Goal: Task Accomplishment & Management: Manage account settings

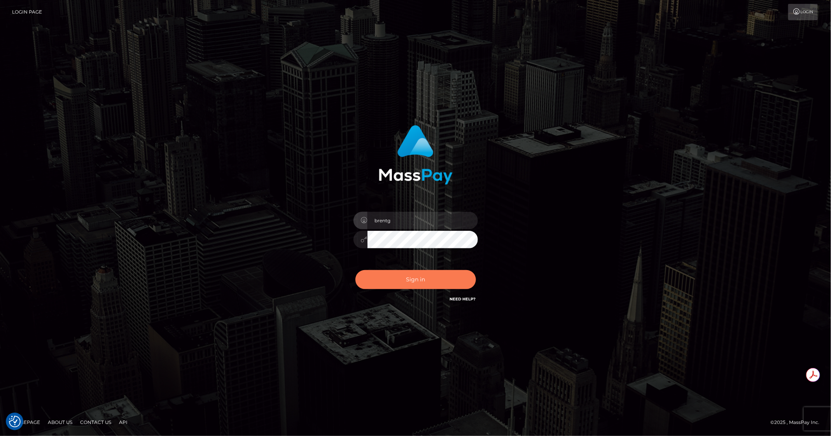
click at [414, 277] on button "Sign in" at bounding box center [415, 279] width 121 height 19
type input "brentg"
click at [404, 279] on button "Sign in" at bounding box center [415, 279] width 121 height 19
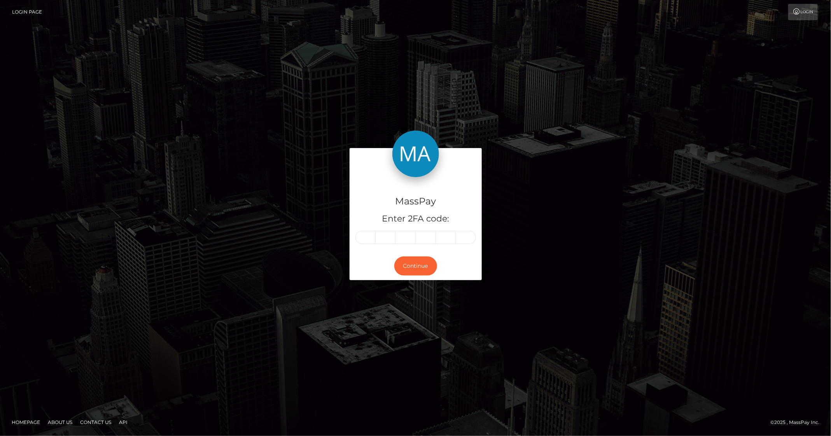
type input "7"
type input "8"
type input "0"
type input "2"
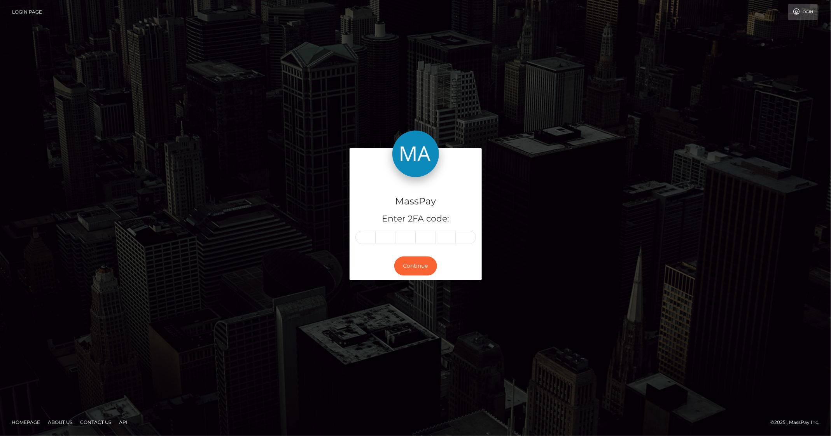
type input "1"
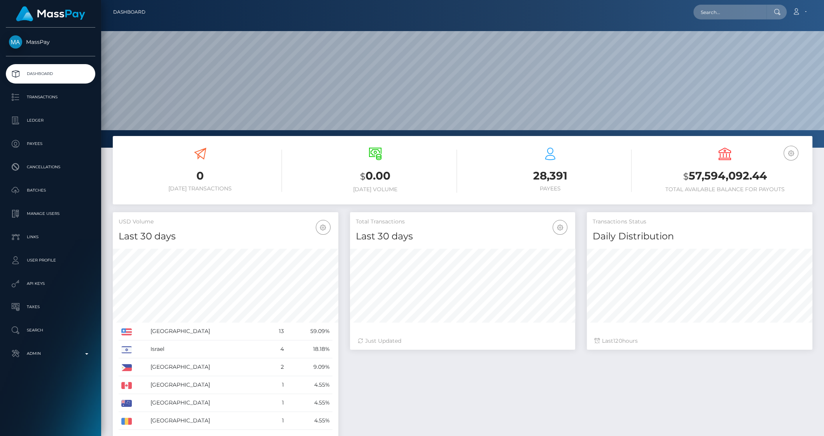
scroll to position [138, 226]
click at [71, 92] on p "Transactions" at bounding box center [50, 97] width 83 height 12
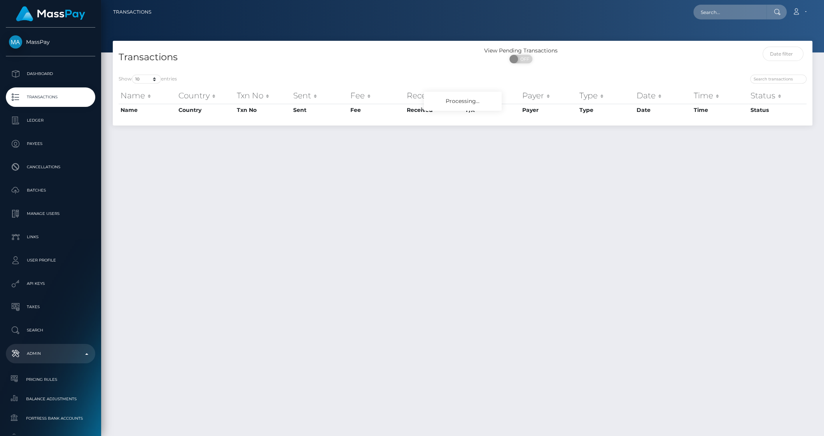
scroll to position [381, 0]
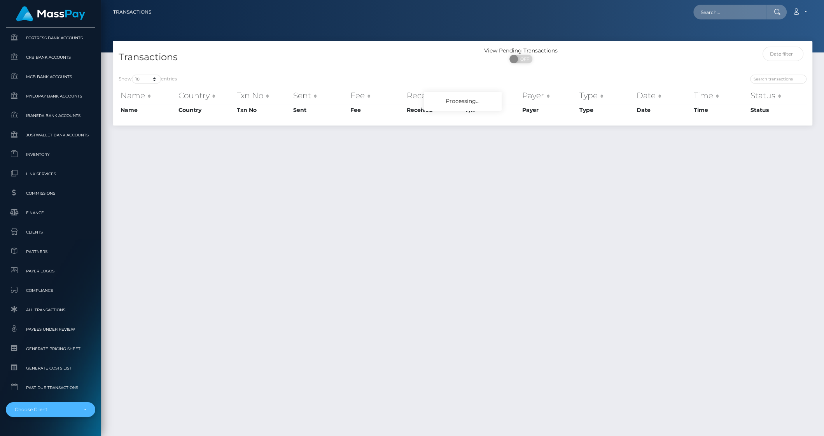
click at [65, 406] on div "Choose Client" at bounding box center [50, 409] width 89 height 15
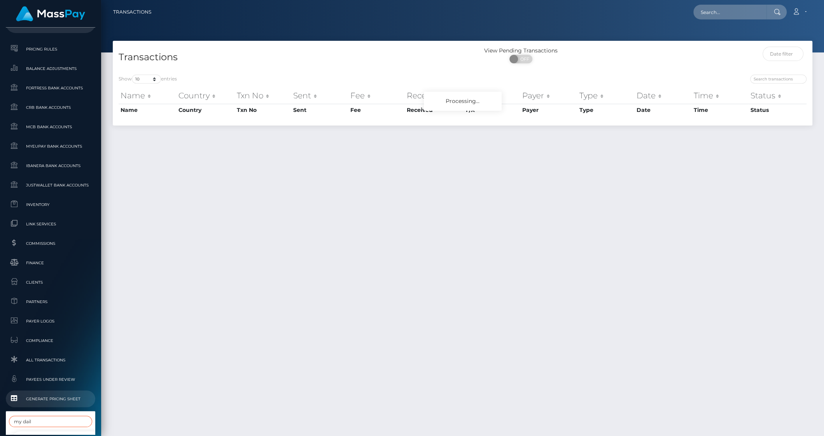
scroll to position [366, 0]
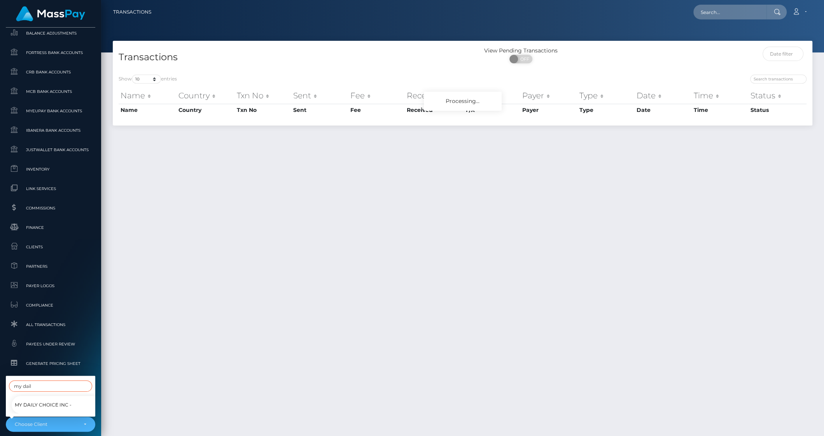
type input "my dail"
click at [57, 400] on span "My Daily Choice Inc -" at bounding box center [43, 405] width 57 height 10
select select "319"
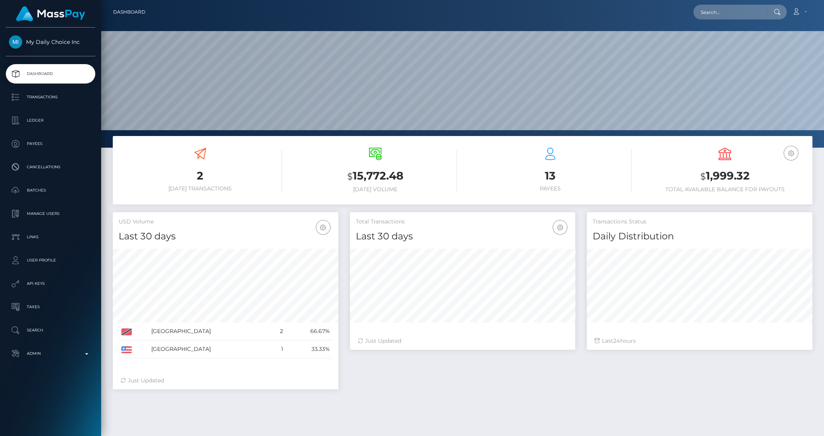
scroll to position [138, 226]
click at [40, 142] on p "Payees" at bounding box center [50, 144] width 83 height 12
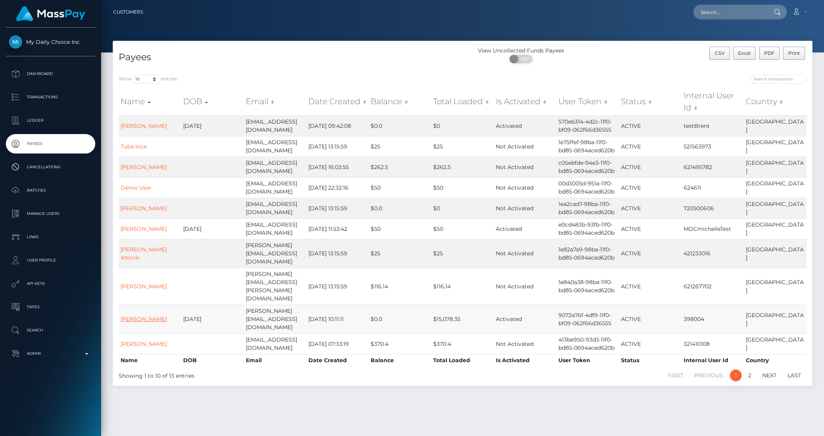
click at [146, 316] on link "[PERSON_NAME]" at bounding box center [144, 319] width 46 height 7
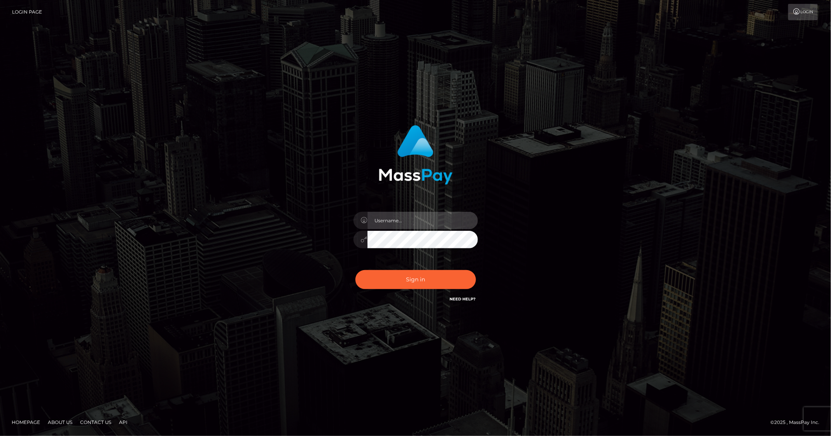
type input "brentg"
click at [391, 279] on button "Sign in" at bounding box center [415, 279] width 121 height 19
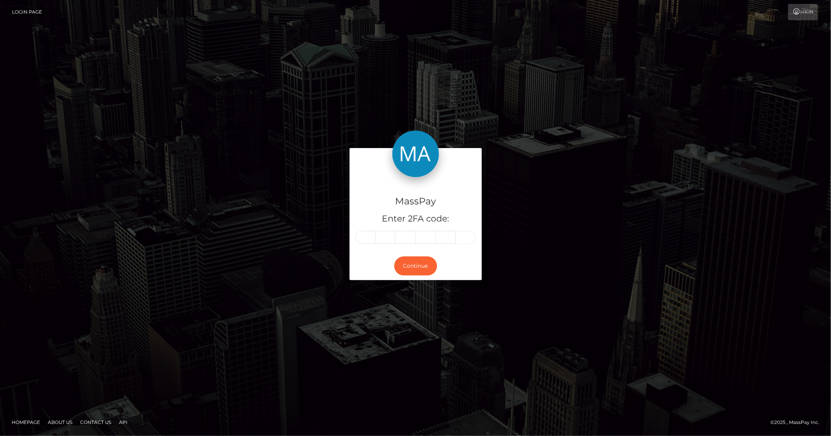
type input "2"
type input "0"
type input "5"
type input "1"
type input "7"
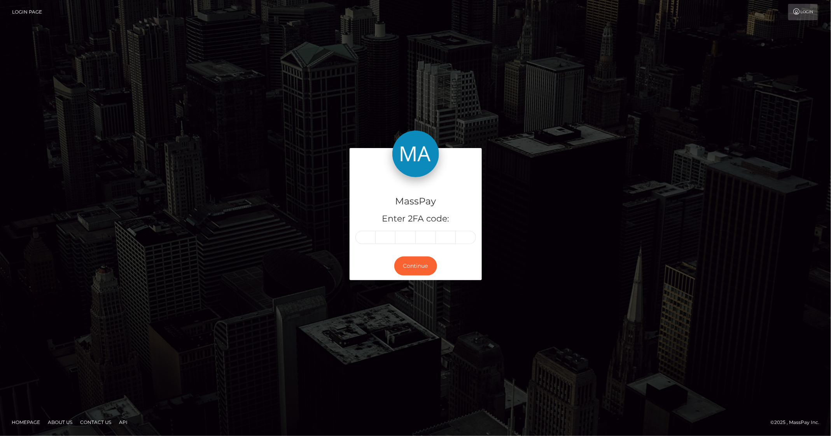
type input "4"
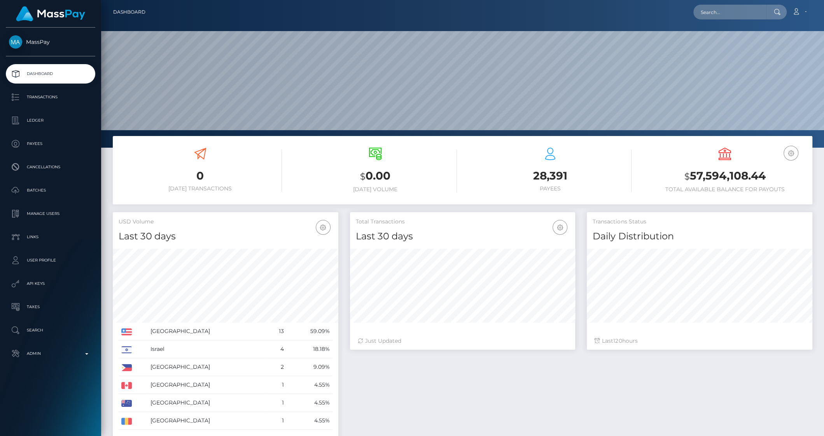
scroll to position [138, 226]
click at [28, 116] on p "Ledger" at bounding box center [50, 121] width 83 height 12
